Goal: Transaction & Acquisition: Purchase product/service

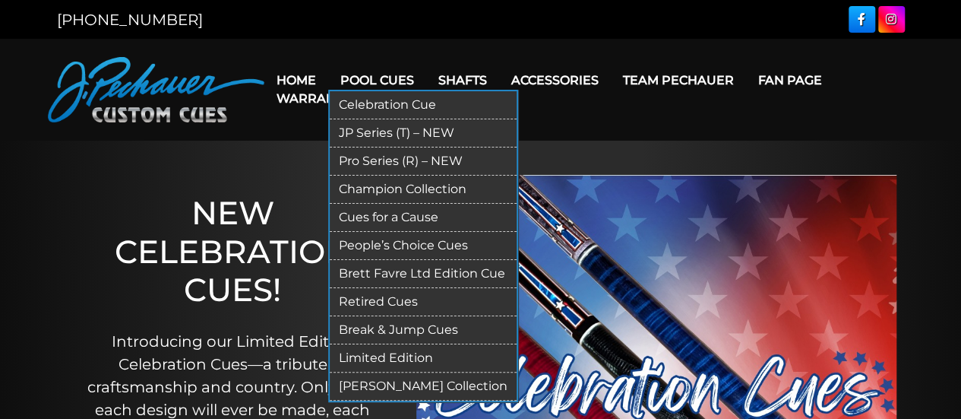
click at [391, 131] on link "JP Series (T) – NEW" at bounding box center [423, 133] width 187 height 28
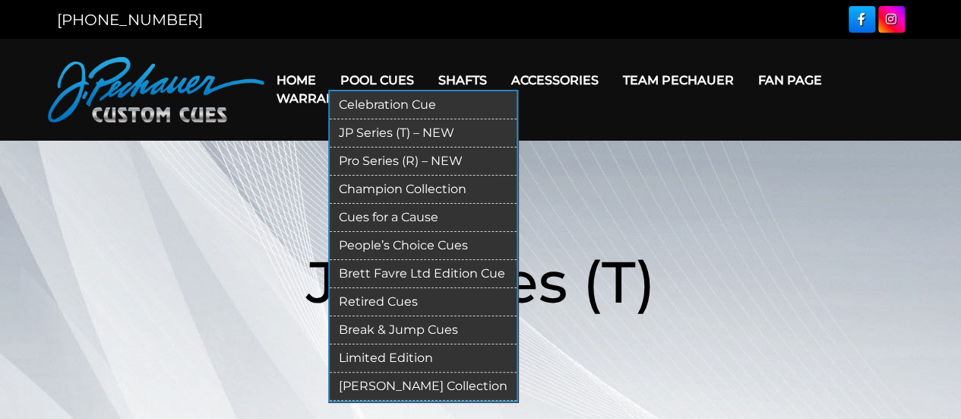
click at [383, 160] on link "Pro Series (R) – NEW" at bounding box center [423, 161] width 187 height 28
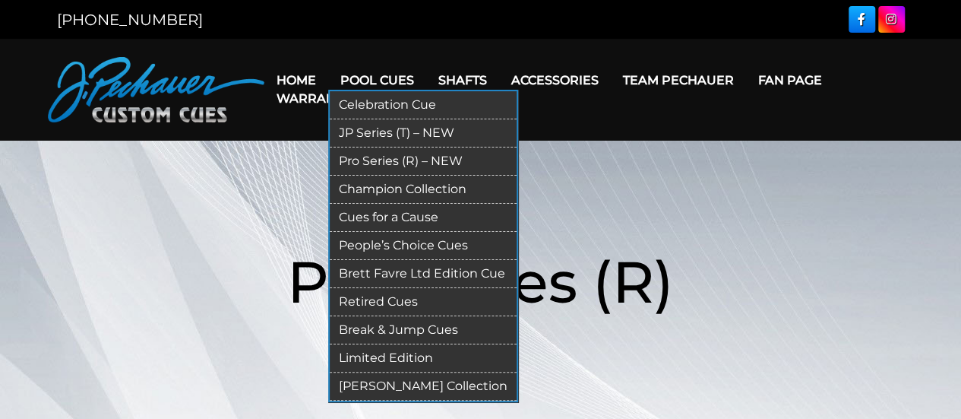
click at [375, 186] on link "Champion Collection" at bounding box center [423, 190] width 187 height 28
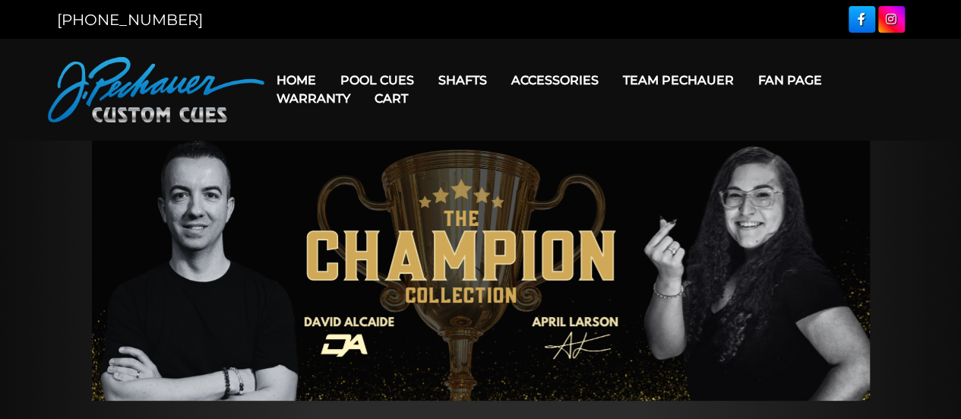
click at [390, 80] on link "Cart" at bounding box center [392, 98] width 58 height 39
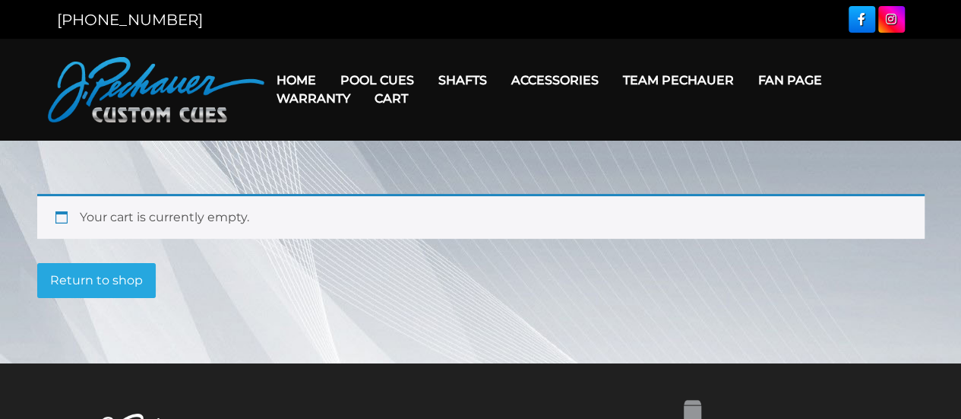
click at [379, 79] on link "Cart" at bounding box center [392, 98] width 58 height 39
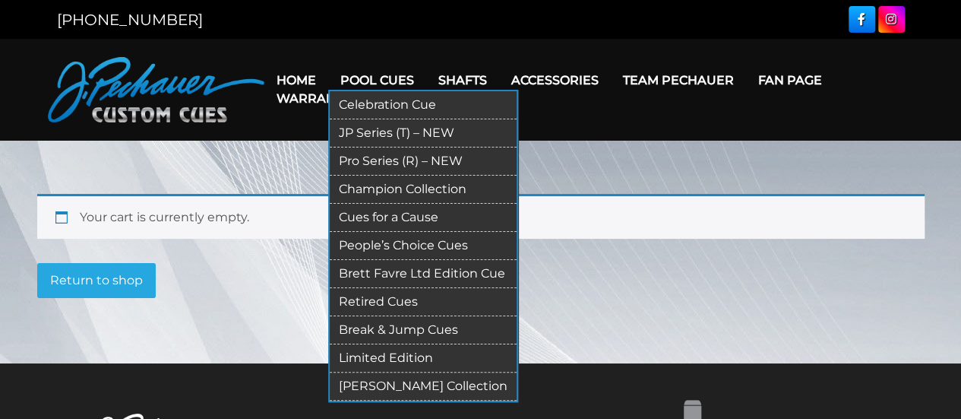
click at [371, 73] on link "Pool Cues" at bounding box center [377, 80] width 98 height 39
